Goal: Task Accomplishment & Management: Manage account settings

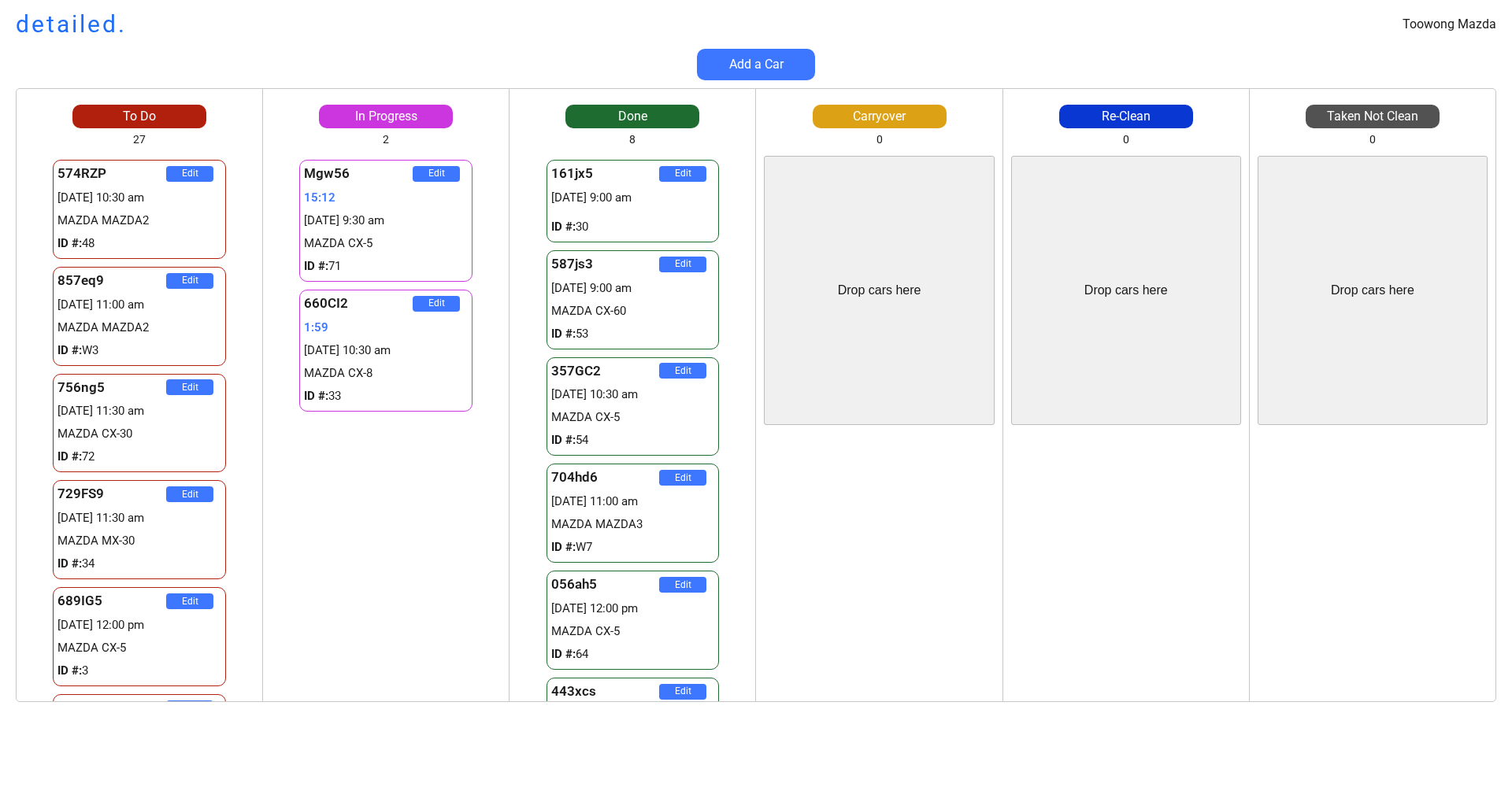
drag, startPoint x: 105, startPoint y: 133, endPoint x: 243, endPoint y: 149, distance: 138.9
click at [236, 150] on div "To Do 27 574RZP Edit 28/08 10:30 am MAZDA MAZDA2 ID #: 48 857eq9 Edit 28/08 11:…" at bounding box center [139, 402] width 246 height 597
drag, startPoint x: 243, startPoint y: 149, endPoint x: 237, endPoint y: 138, distance: 12.5
click at [243, 148] on div "574RZP Edit 28/08 10:30 am MAZDA MAZDA2 ID #: 48 857eq9 Edit 28/08 11:00 am MAZ…" at bounding box center [139, 424] width 246 height 554
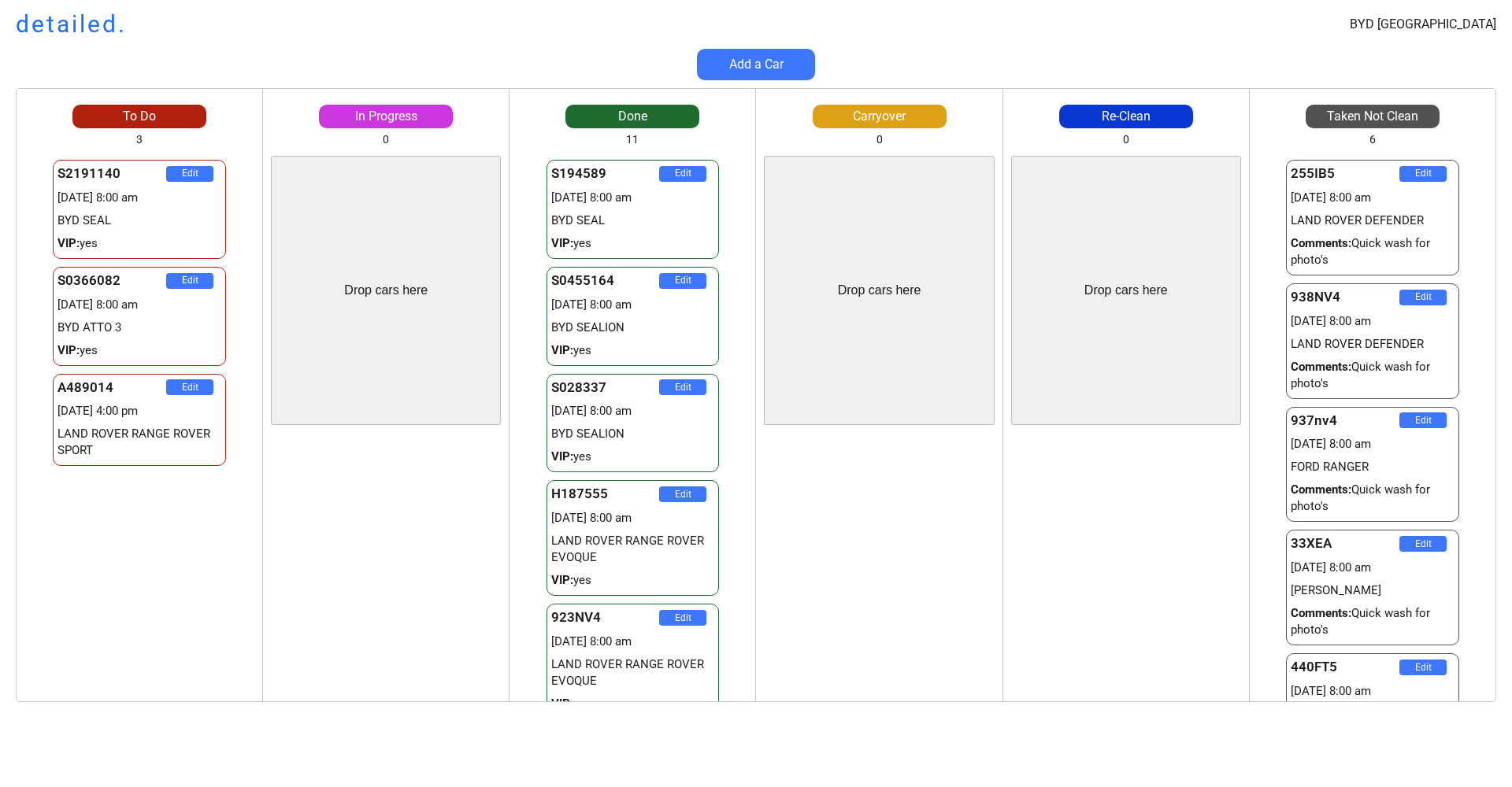
click at [181, 51] on div "Add a Car" at bounding box center [756, 65] width 1512 height 31
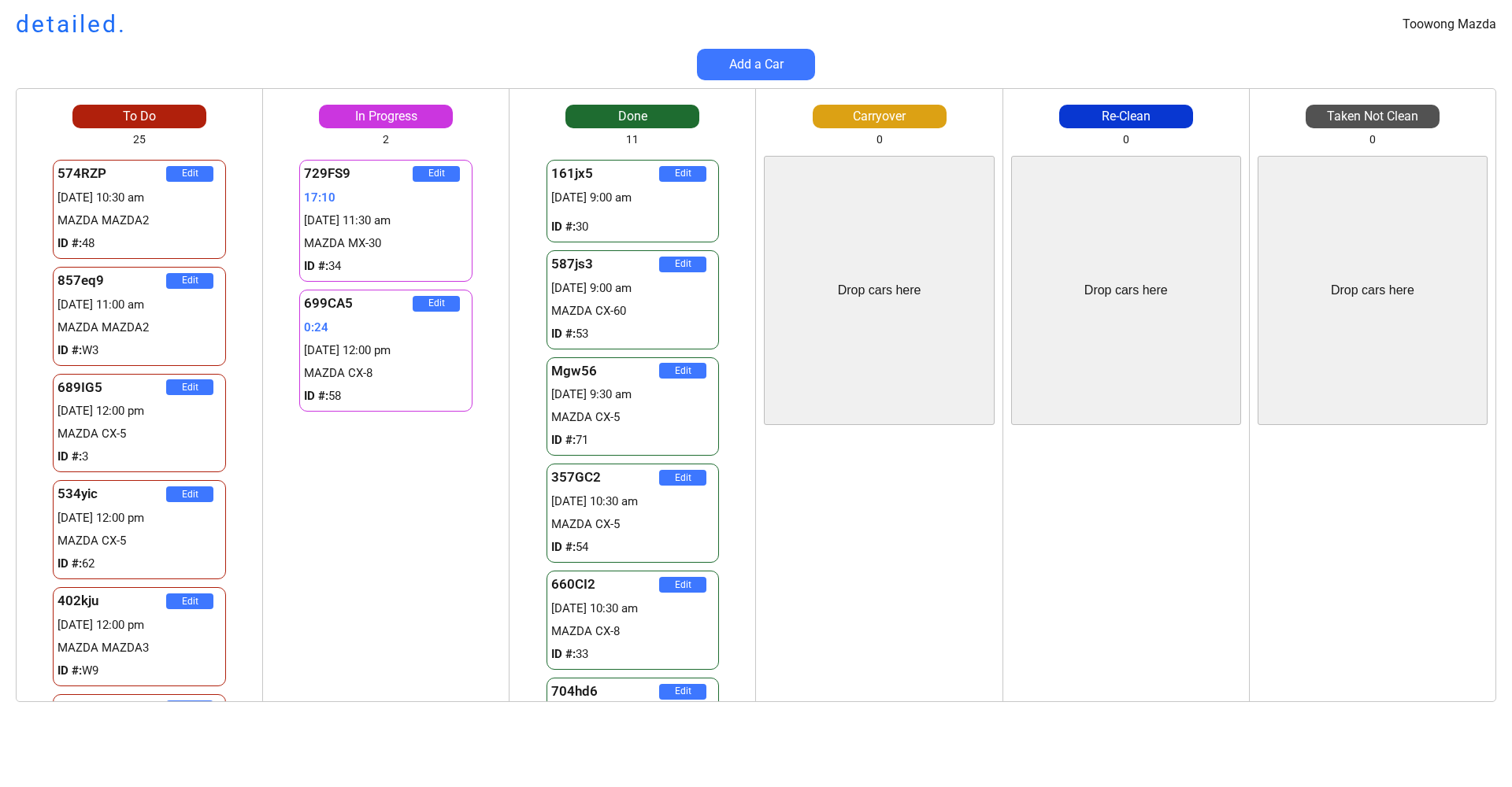
click at [139, 32] on div "Toowong Mazda detailed." at bounding box center [756, 25] width 1512 height 33
